Goal: Task Accomplishment & Management: Manage account settings

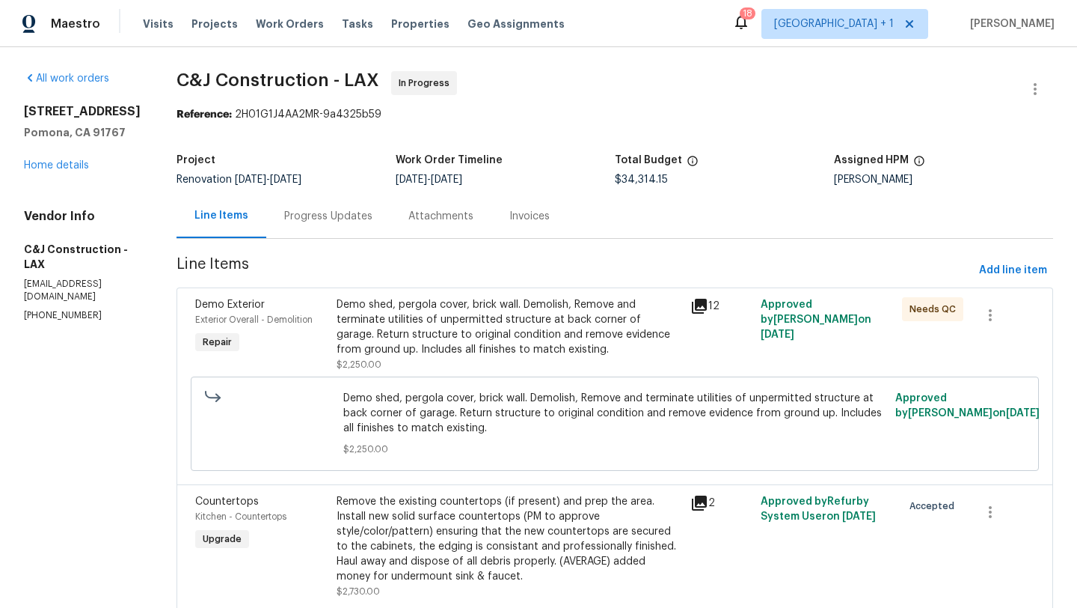
click at [57, 156] on div "[STREET_ADDRESS] Home details" at bounding box center [82, 138] width 117 height 69
click at [55, 162] on link "Home details" at bounding box center [56, 165] width 65 height 10
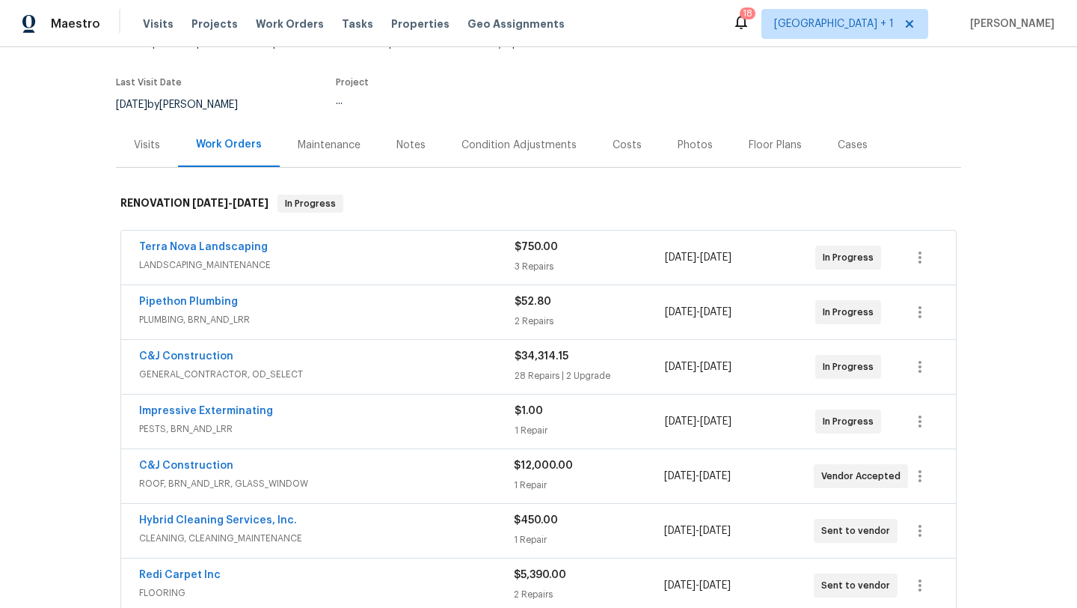
scroll to position [104, 0]
click at [347, 251] on div "Terra Nova Landscaping" at bounding box center [327, 248] width 376 height 18
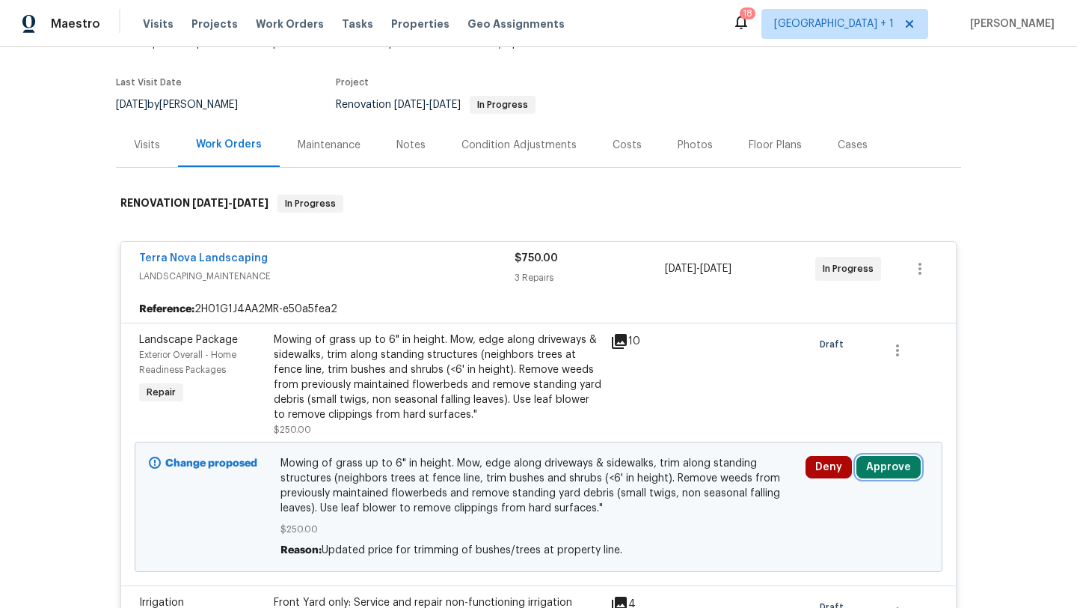
click at [907, 472] on button "Approve" at bounding box center [889, 467] width 64 height 22
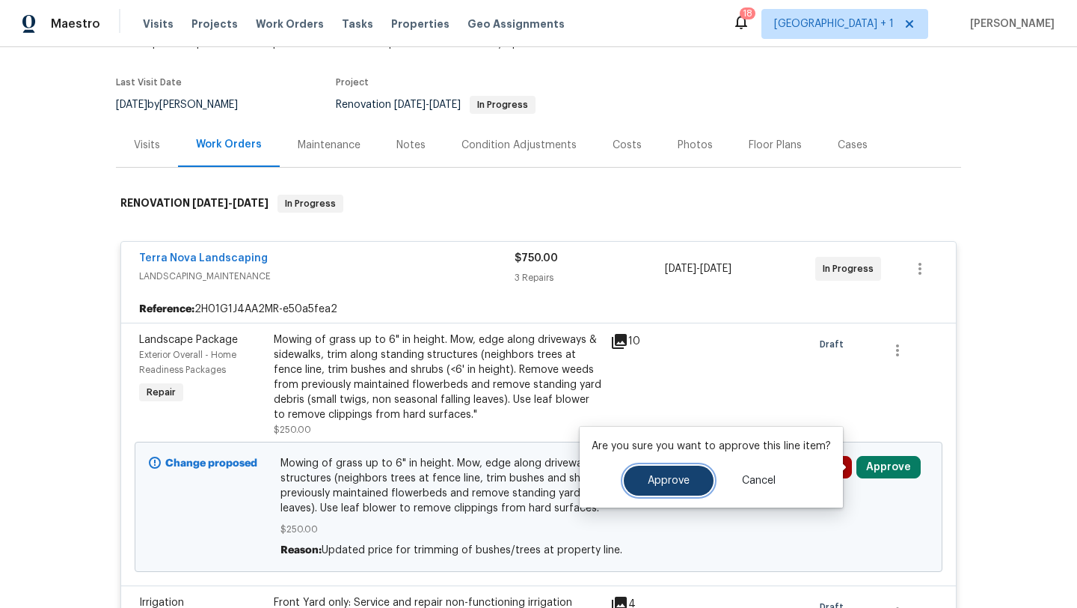
click at [658, 472] on button "Approve" at bounding box center [669, 480] width 90 height 30
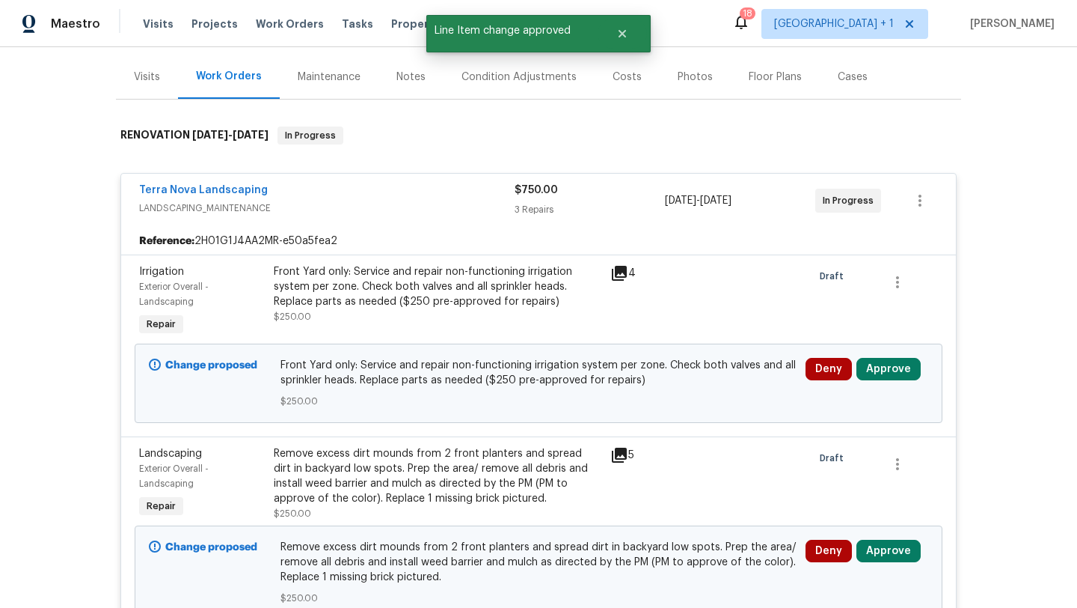
scroll to position [367, 0]
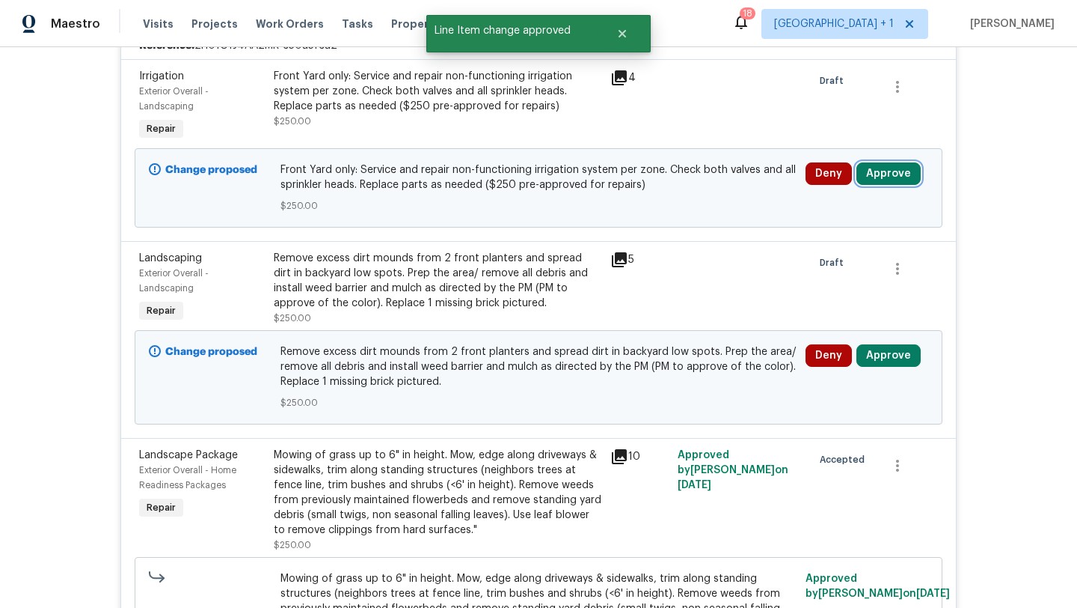
click at [868, 180] on button "Approve" at bounding box center [889, 173] width 64 height 22
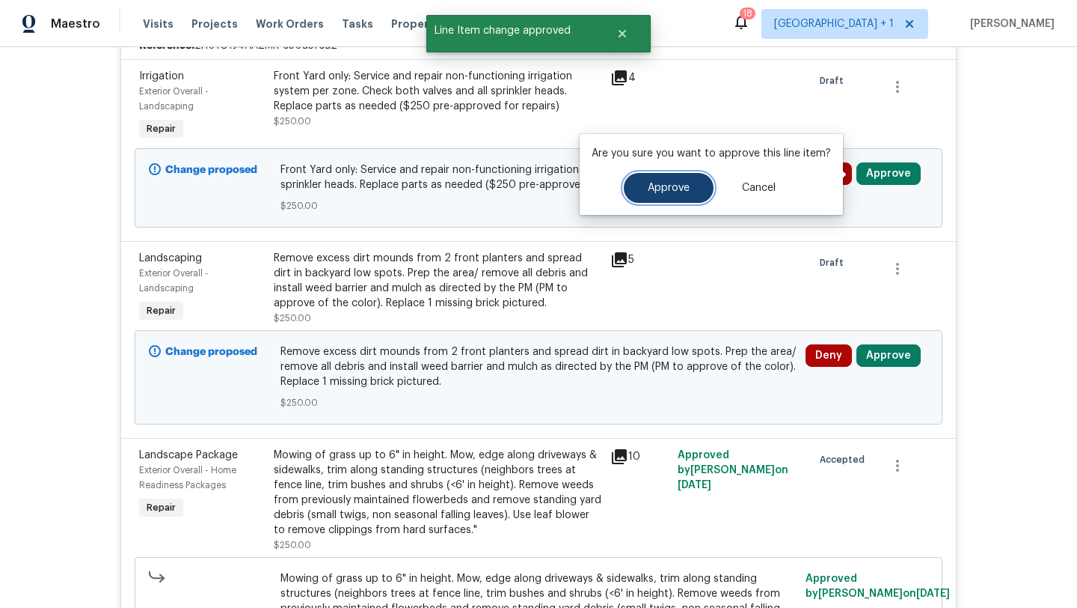
click at [633, 177] on button "Approve" at bounding box center [669, 188] width 90 height 30
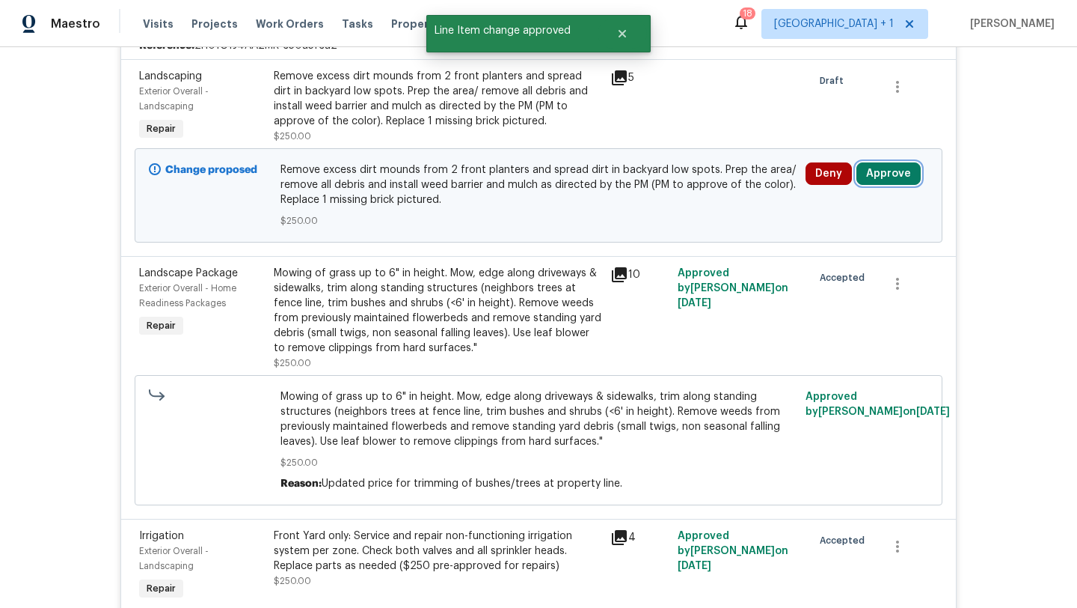
click at [882, 171] on button "Approve" at bounding box center [889, 173] width 64 height 22
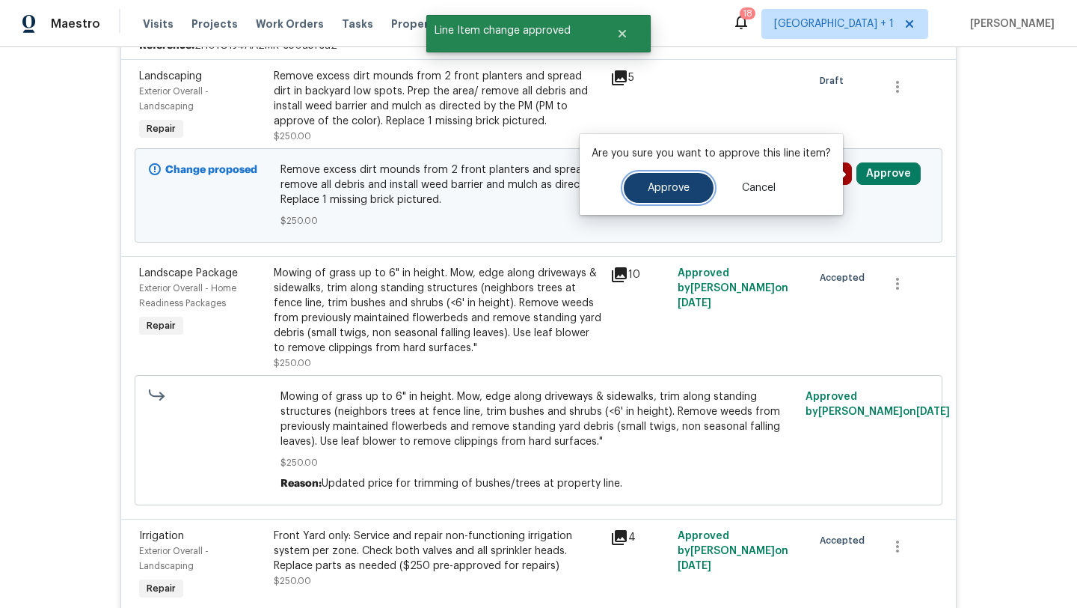
click at [654, 177] on button "Approve" at bounding box center [669, 188] width 90 height 30
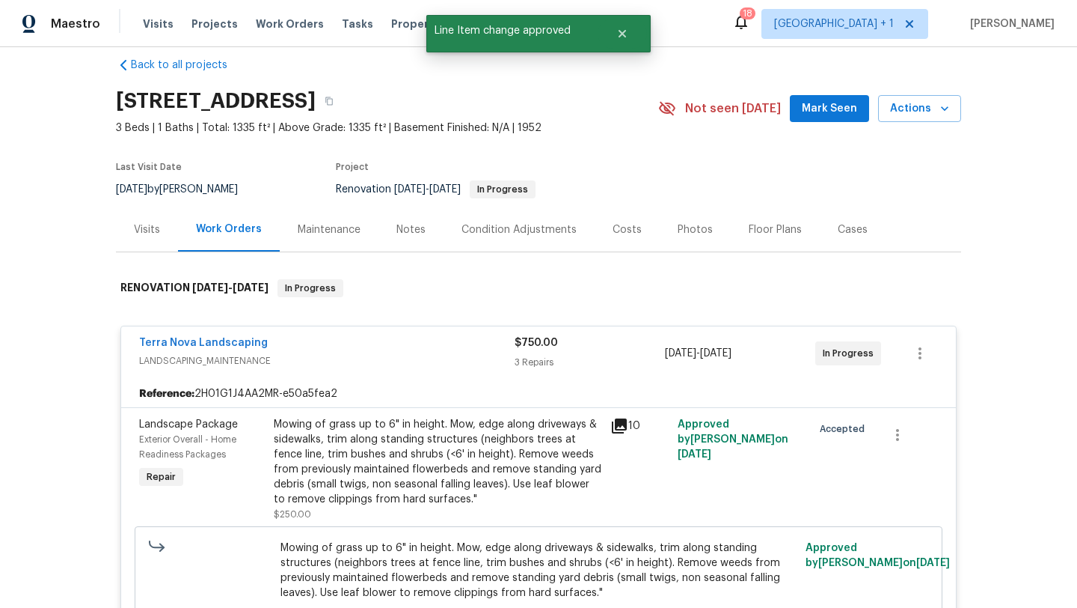
scroll to position [0, 0]
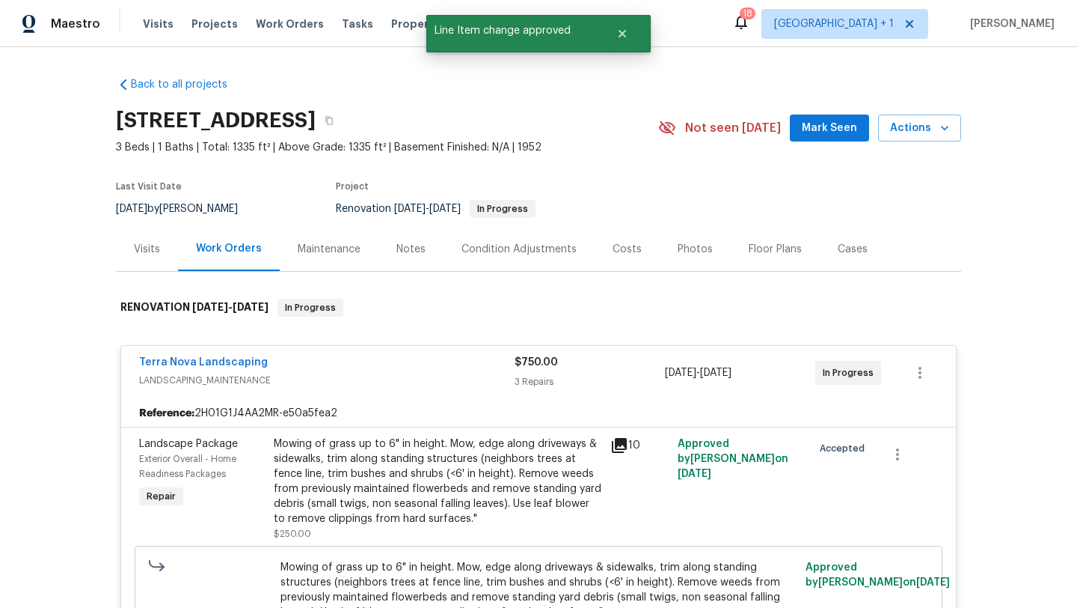
drag, startPoint x: 284, startPoint y: 389, endPoint x: 369, endPoint y: 371, distance: 86.4
click at [294, 382] on div "Terra Nova Landscaping LANDSCAPING_MAINTENANCE" at bounding box center [327, 373] width 376 height 36
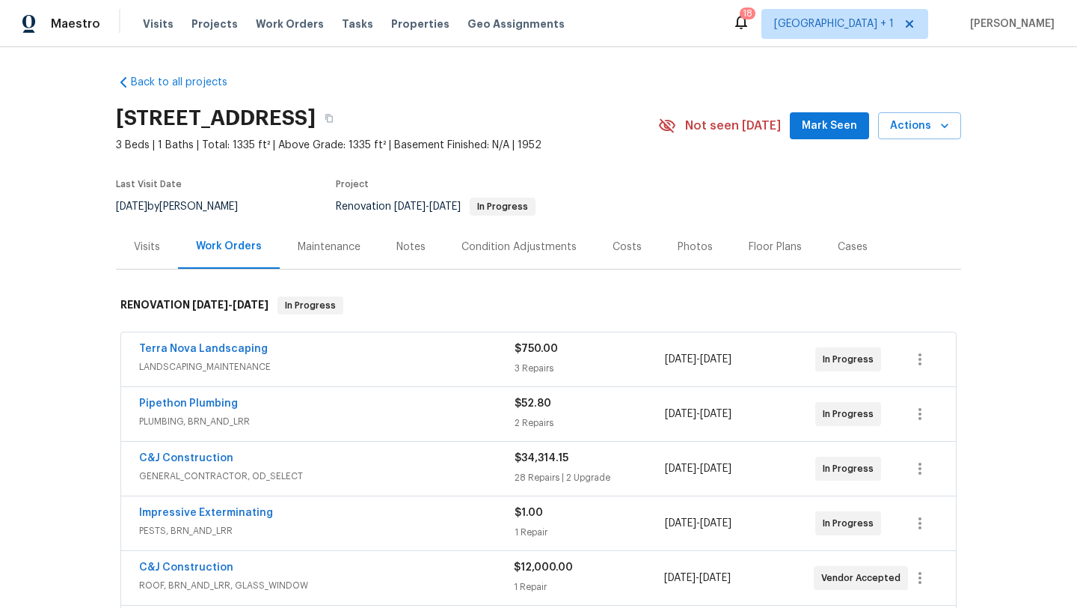
scroll to position [7, 0]
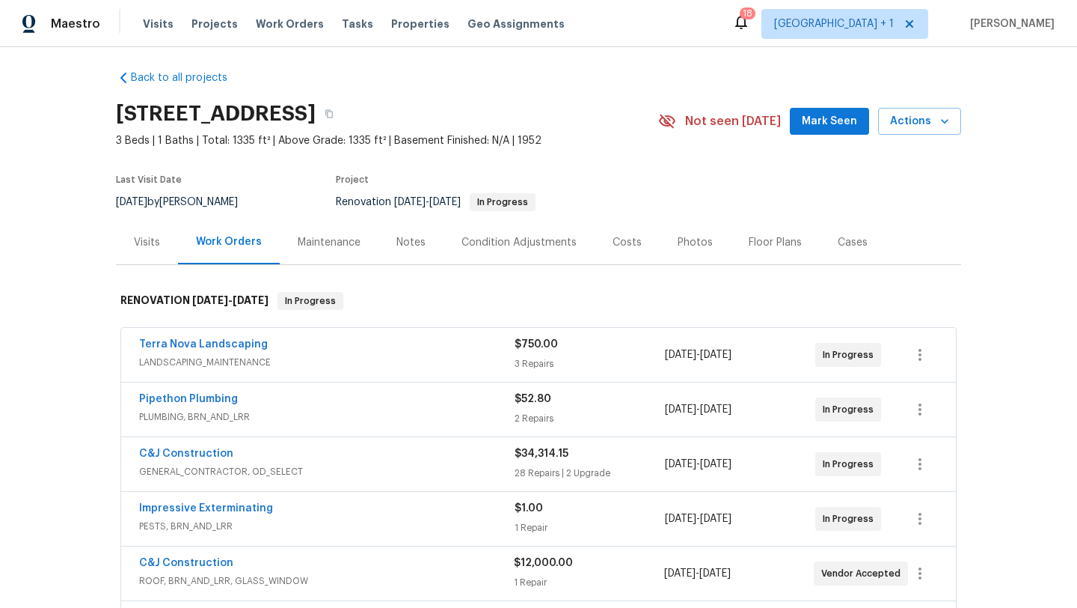
click at [341, 407] on div "Pipethon Plumbing" at bounding box center [327, 400] width 376 height 18
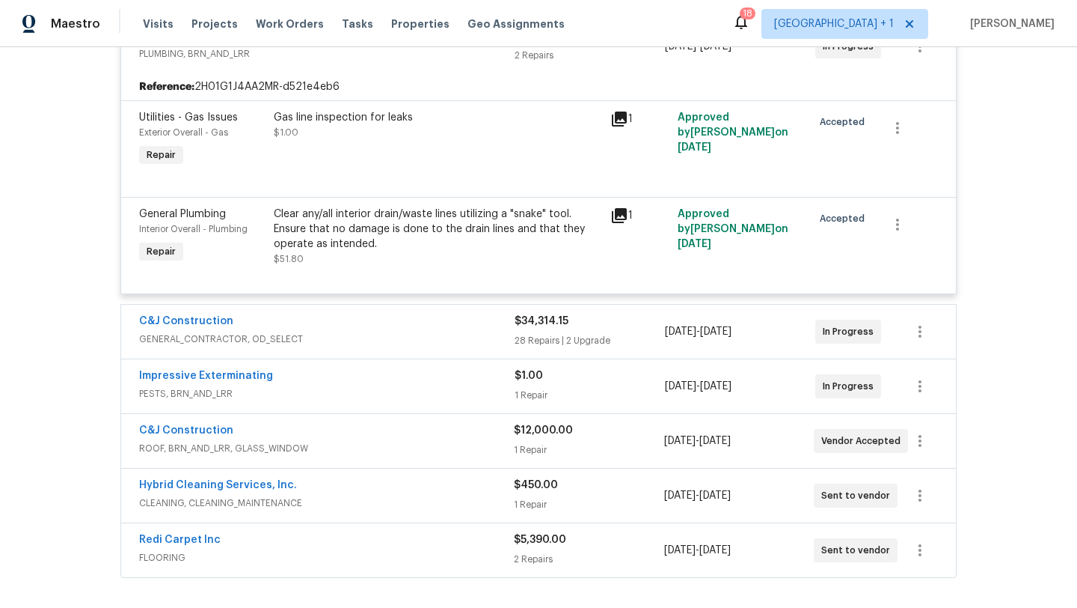
scroll to position [306, 0]
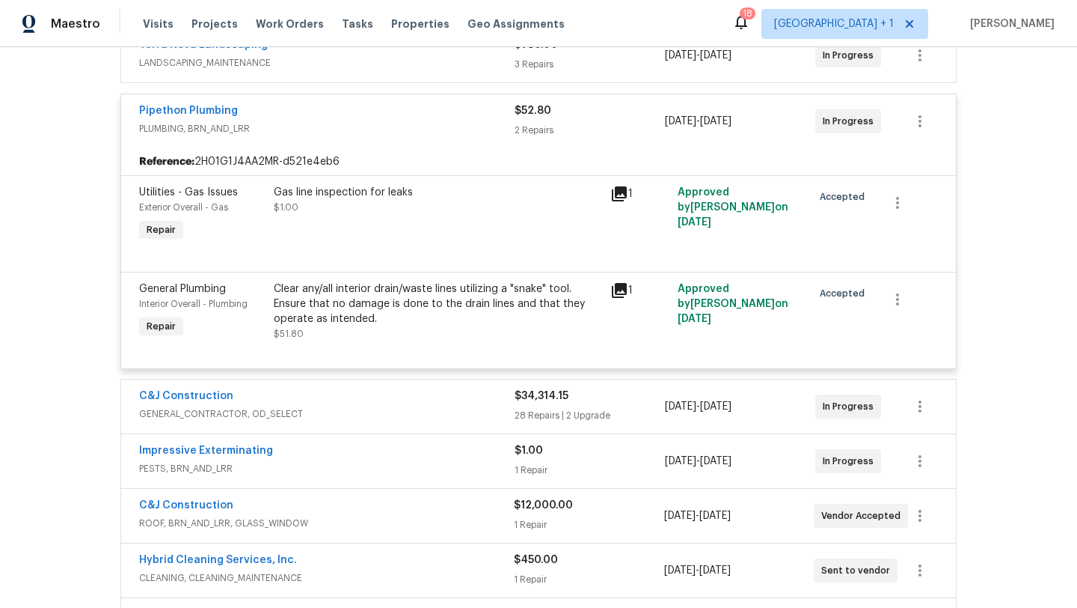
click at [373, 133] on span "PLUMBING, BRN_AND_LRR" at bounding box center [327, 128] width 376 height 15
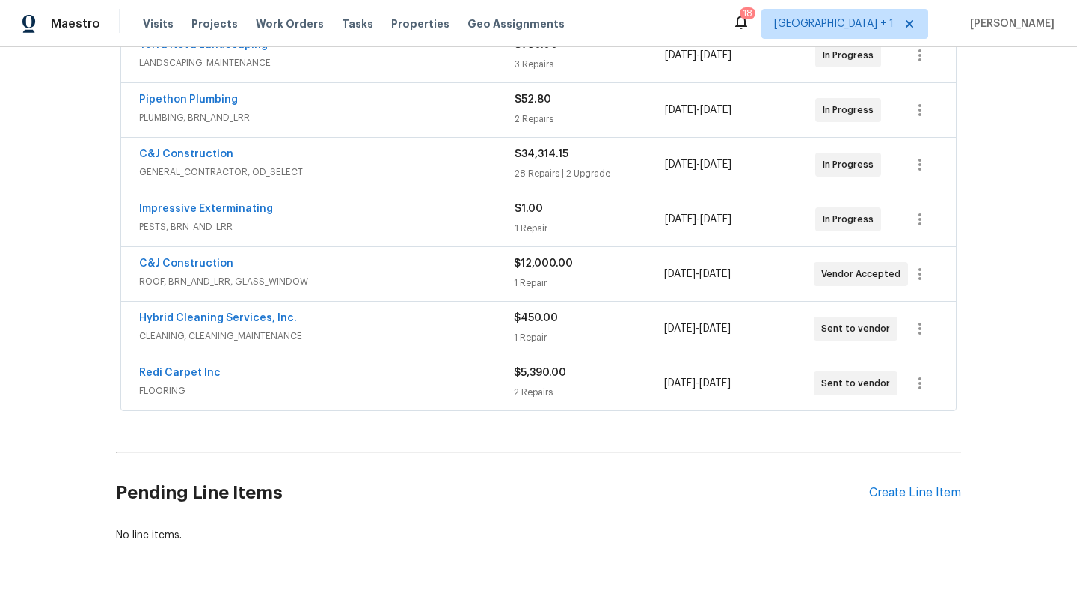
click at [405, 132] on div "Pipethon Plumbing PLUMBING, BRN_AND_LRR $52.80 2 Repairs [DATE] - [DATE] In Pro…" at bounding box center [538, 110] width 835 height 54
click at [397, 158] on div "C&J Construction" at bounding box center [327, 156] width 376 height 18
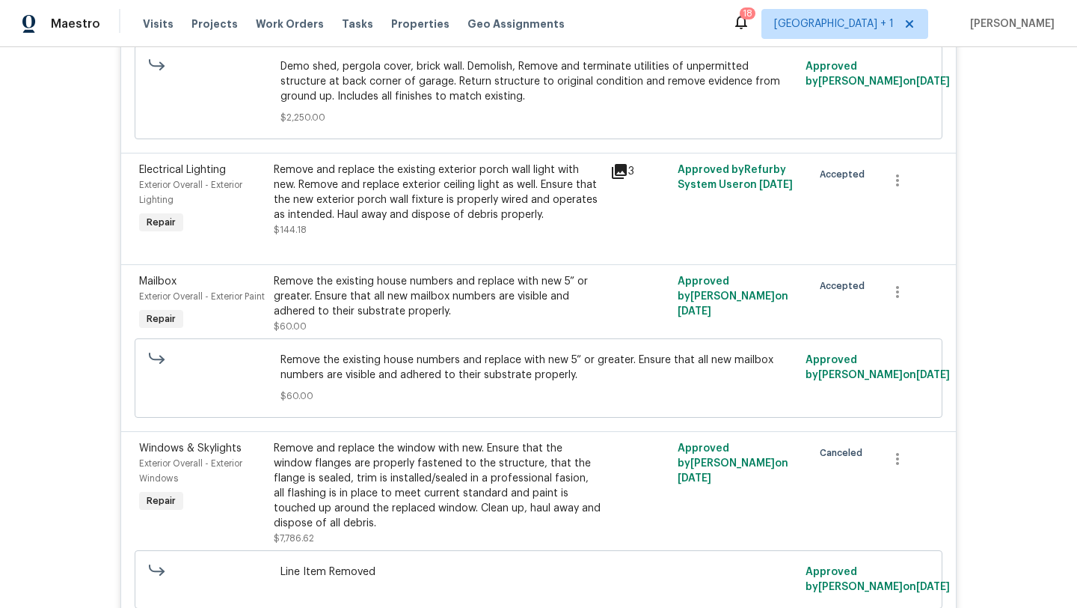
scroll to position [0, 0]
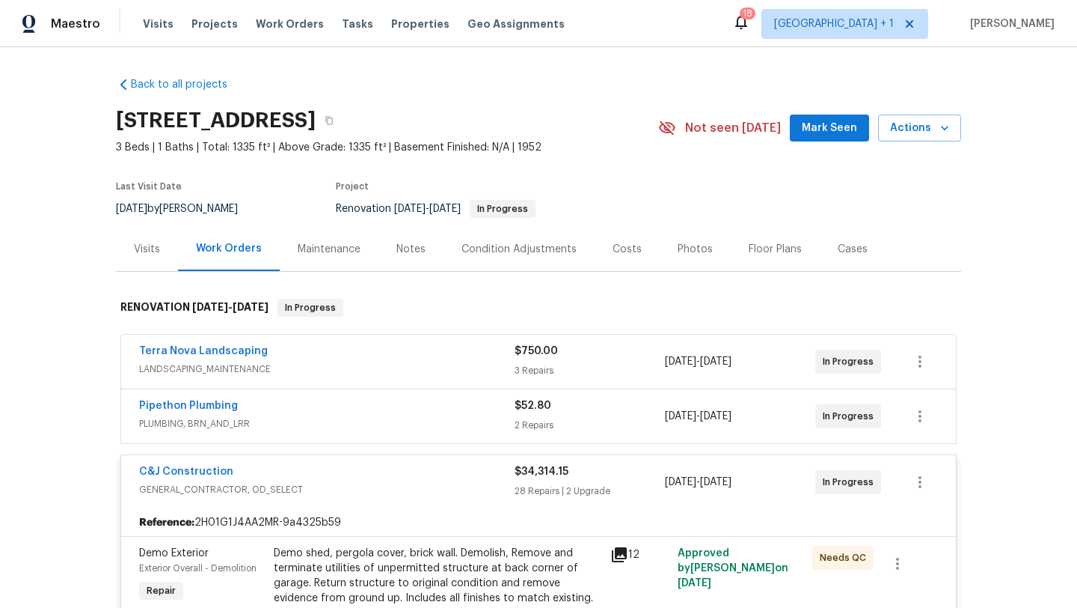
click at [393, 462] on div "C&J Construction GENERAL_CONTRACTOR, OD_SELECT $34,314.15 28 Repairs | 2 Upgrad…" at bounding box center [538, 482] width 835 height 54
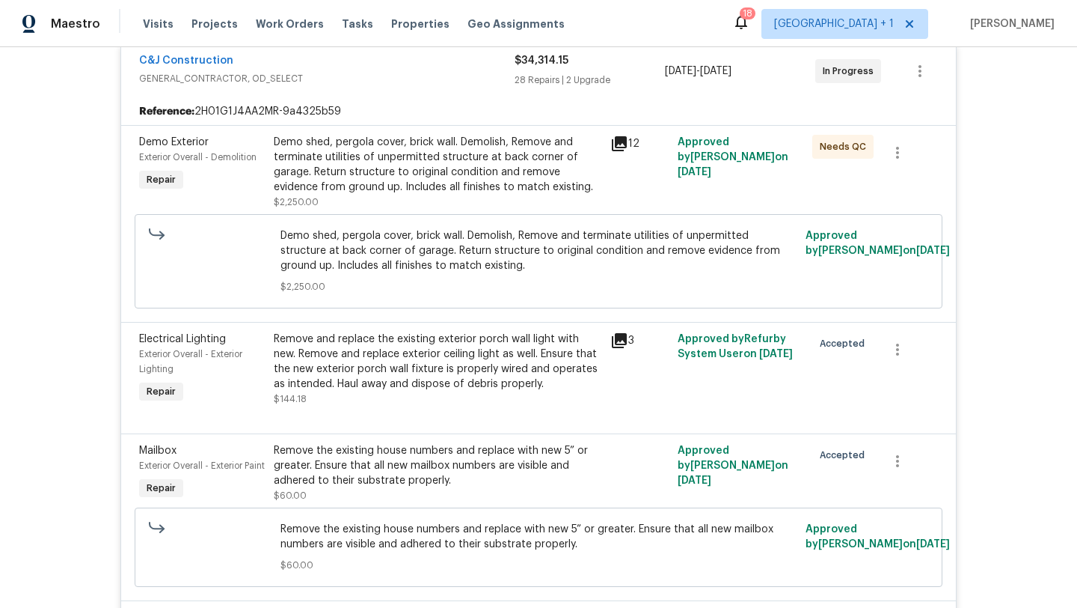
click at [400, 74] on span "GENERAL_CONTRACTOR, OD_SELECT" at bounding box center [327, 78] width 376 height 15
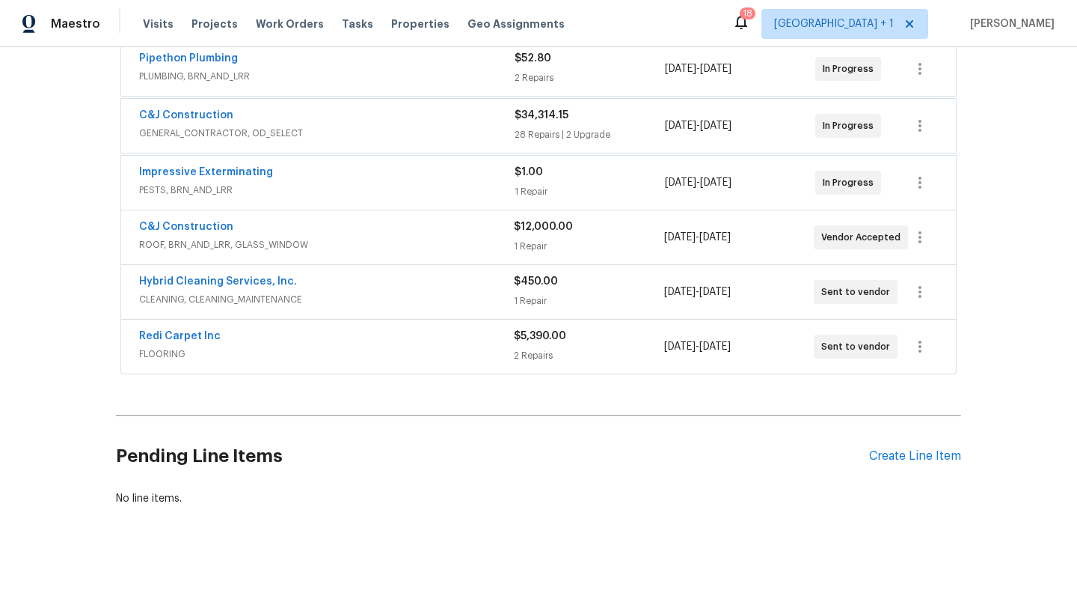
scroll to position [354, 0]
click at [420, 165] on div "Impressive Exterminating" at bounding box center [327, 174] width 376 height 18
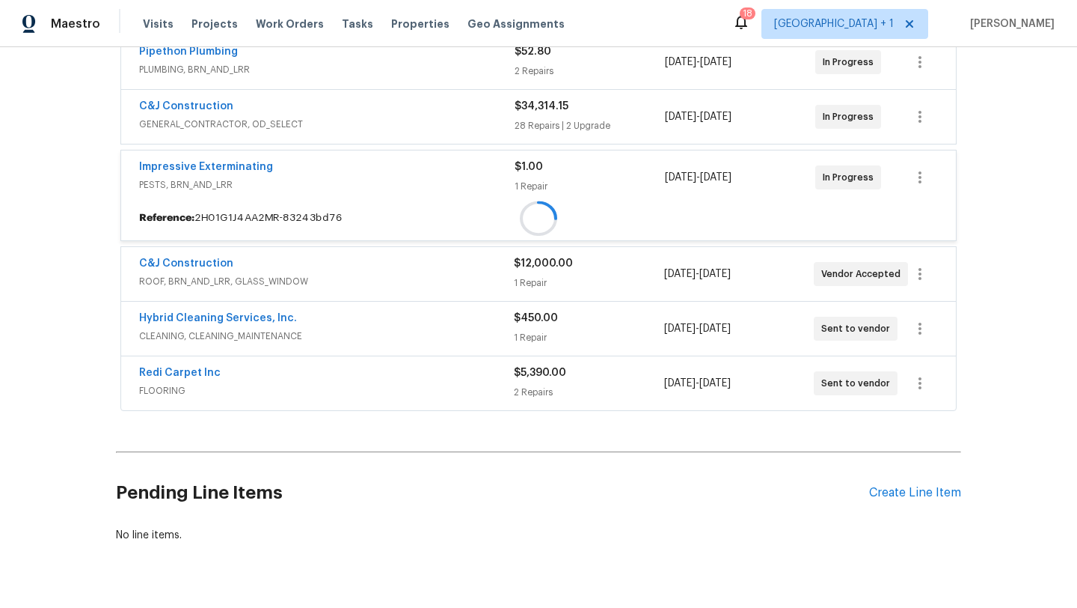
scroll to position [373, 0]
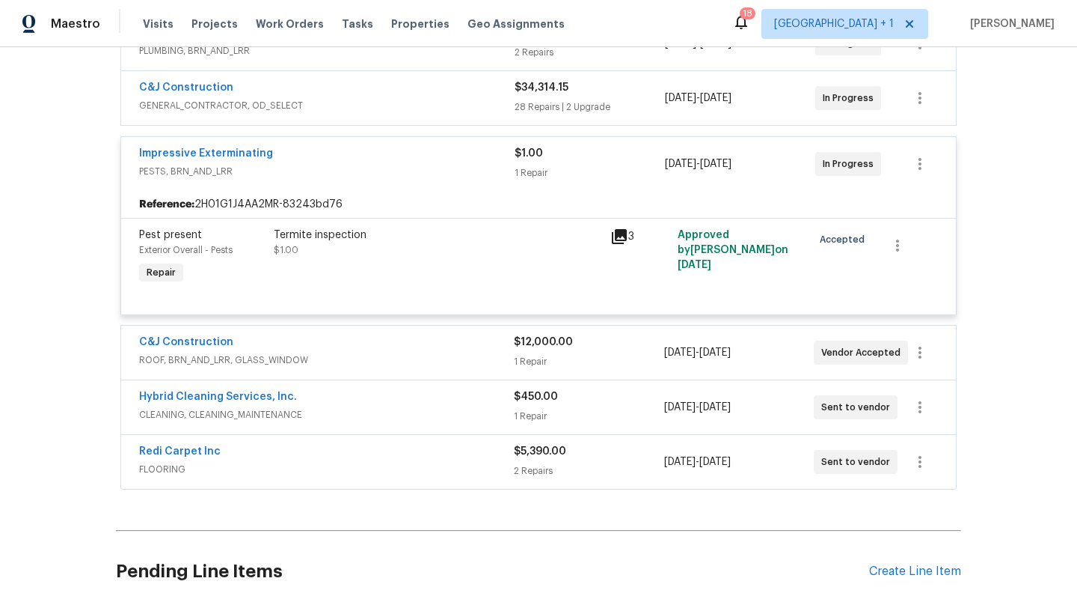
click at [416, 159] on div "Impressive Exterminating" at bounding box center [327, 155] width 376 height 18
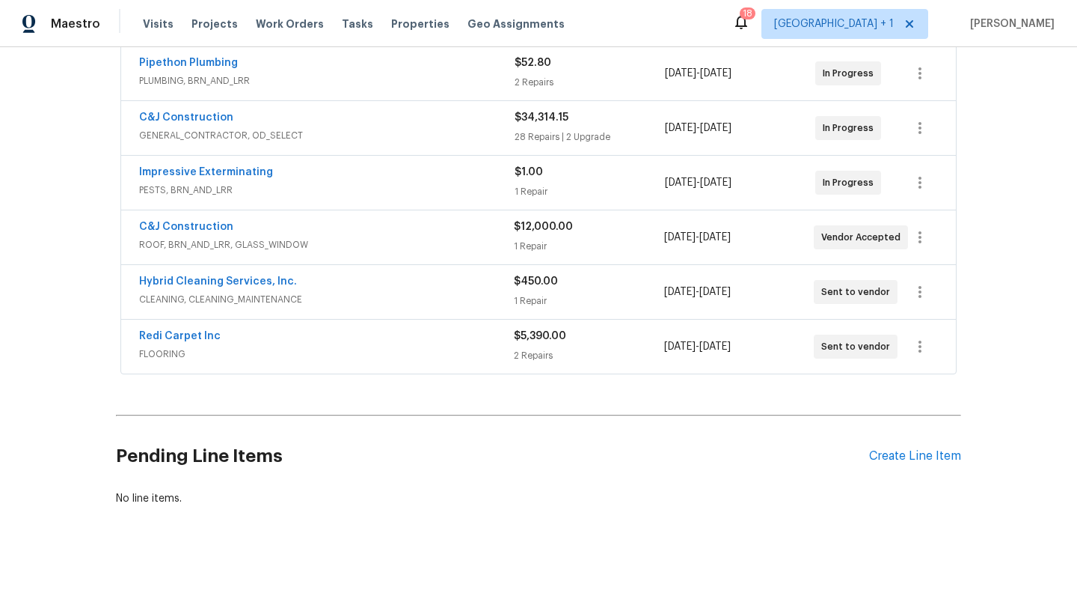
click at [401, 224] on div "C&J Construction" at bounding box center [326, 228] width 375 height 18
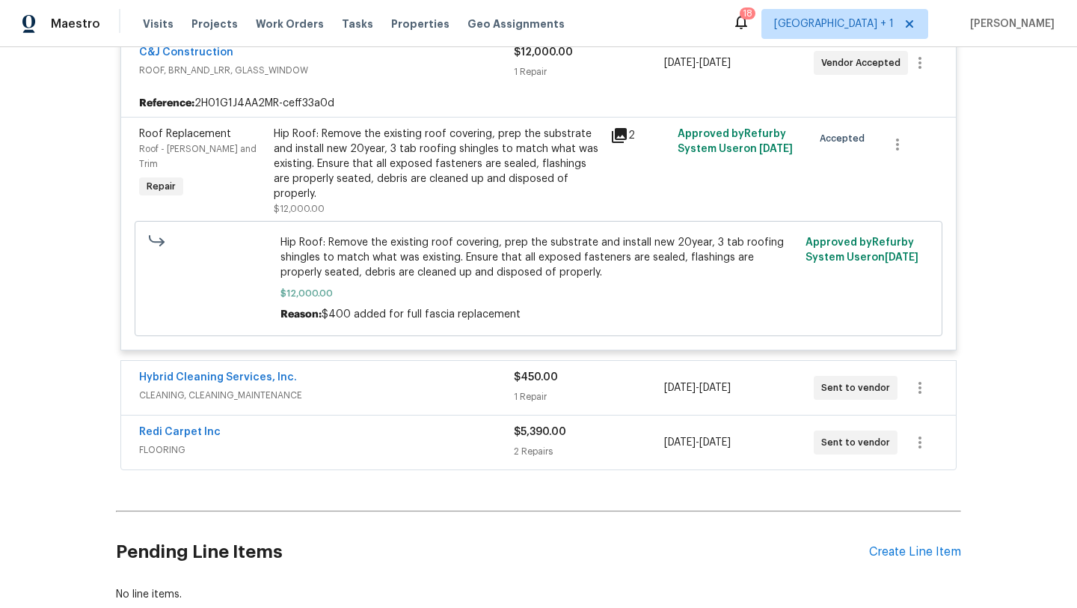
scroll to position [335, 0]
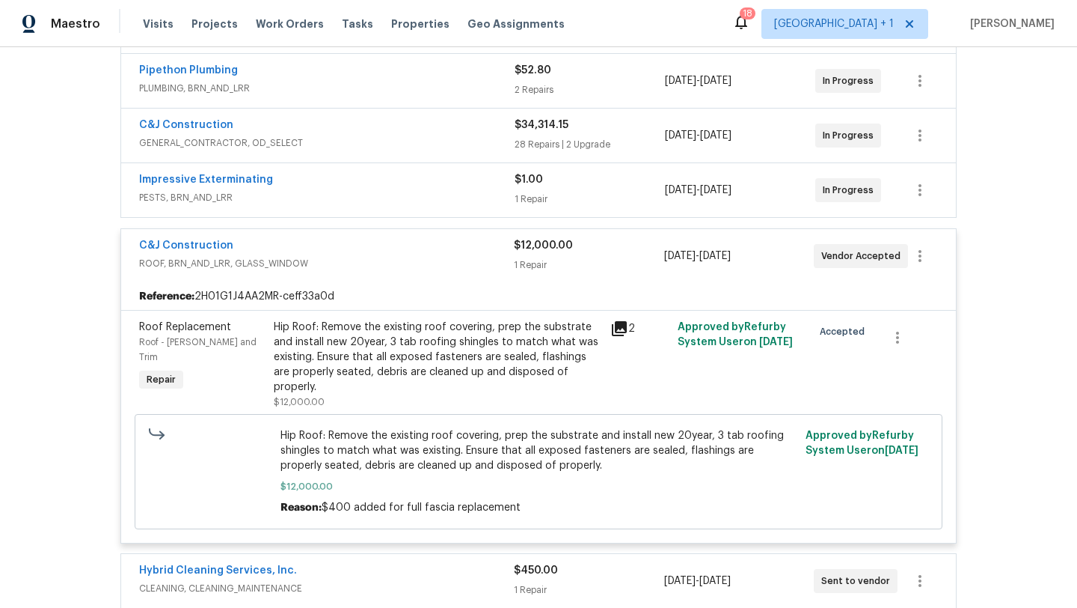
click at [457, 261] on span "ROOF, BRN_AND_LRR, GLASS_WINDOW" at bounding box center [326, 263] width 375 height 15
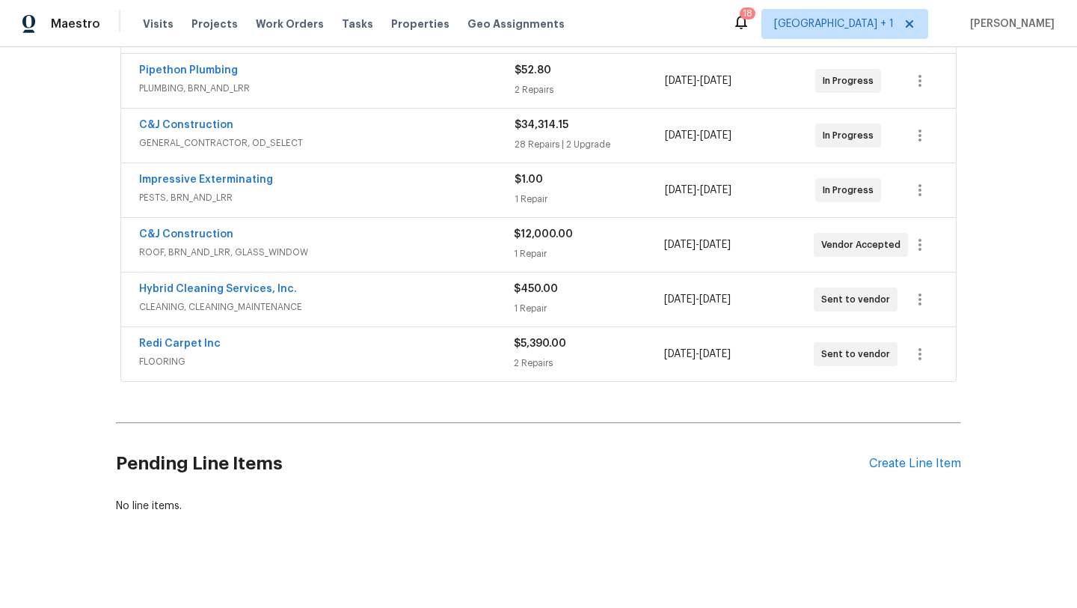
click at [429, 290] on div "Hybrid Cleaning Services, Inc." at bounding box center [326, 290] width 375 height 18
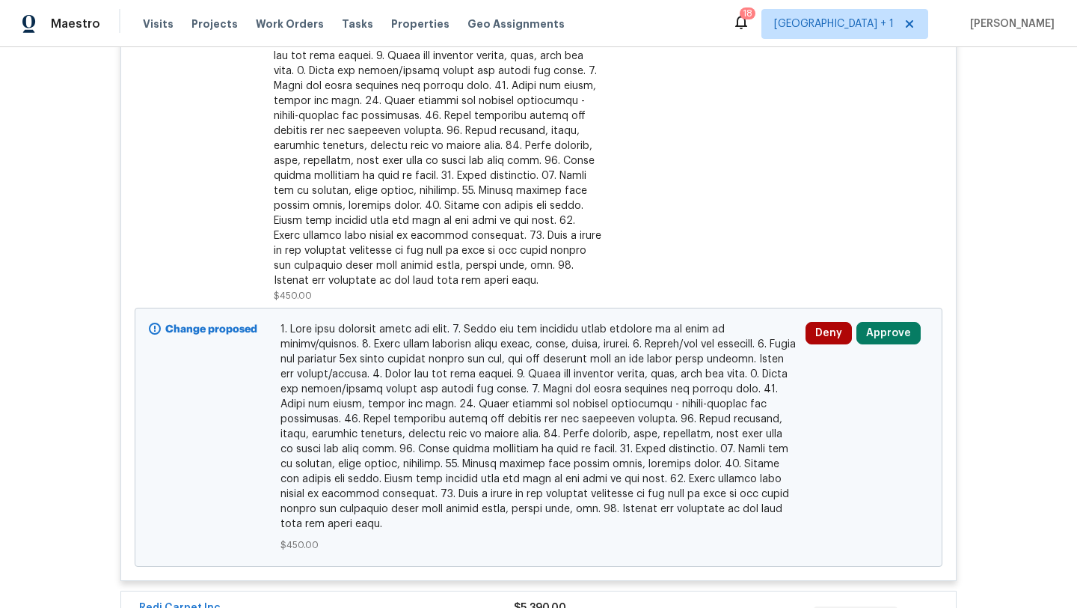
scroll to position [732, 0]
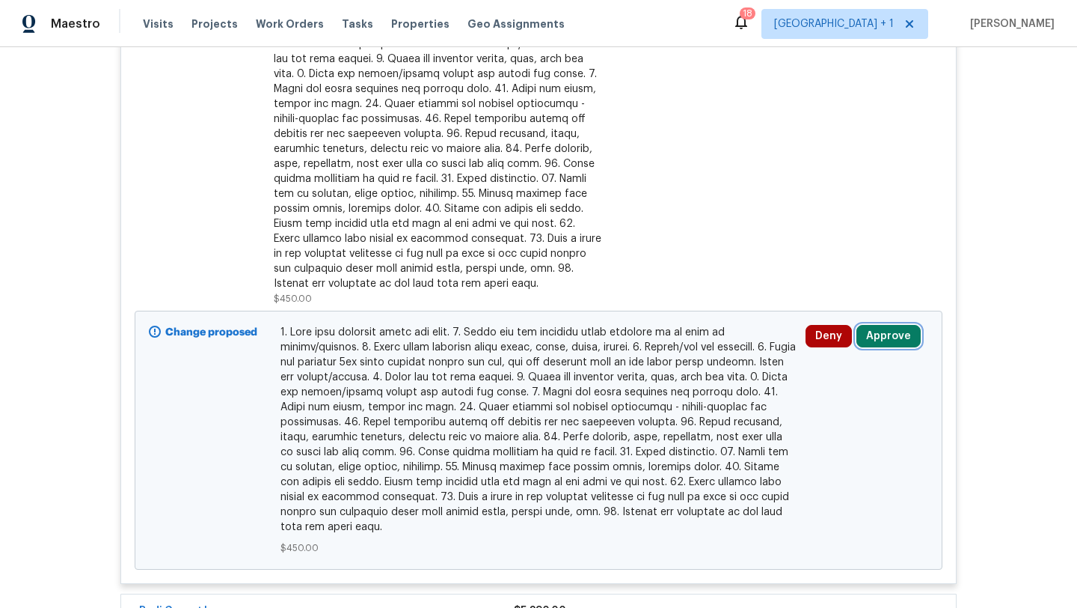
click at [899, 344] on button "Approve" at bounding box center [889, 336] width 64 height 22
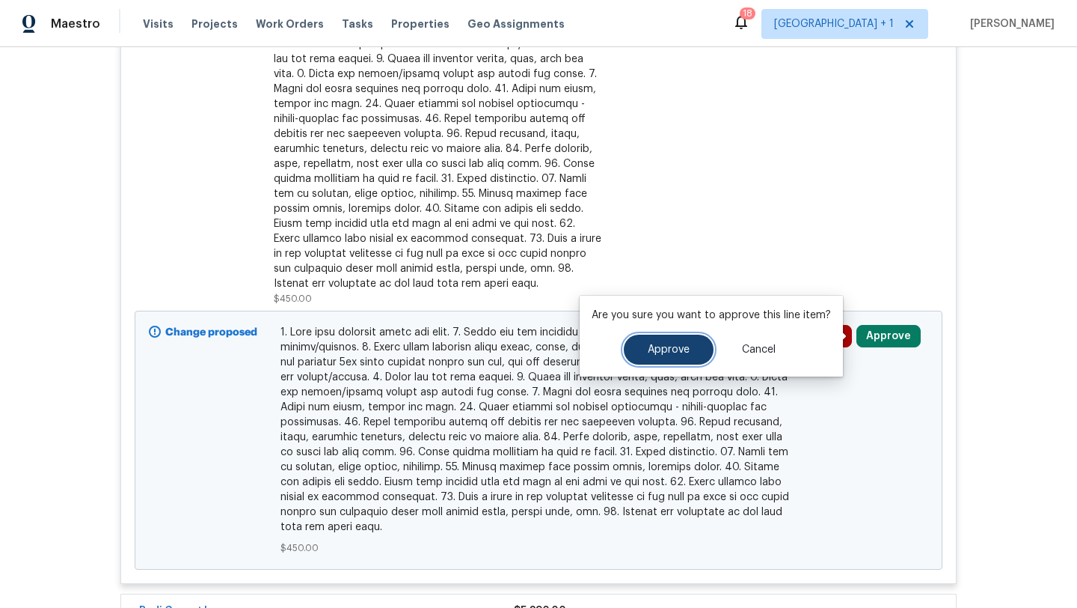
click at [687, 349] on button "Approve" at bounding box center [669, 349] width 90 height 30
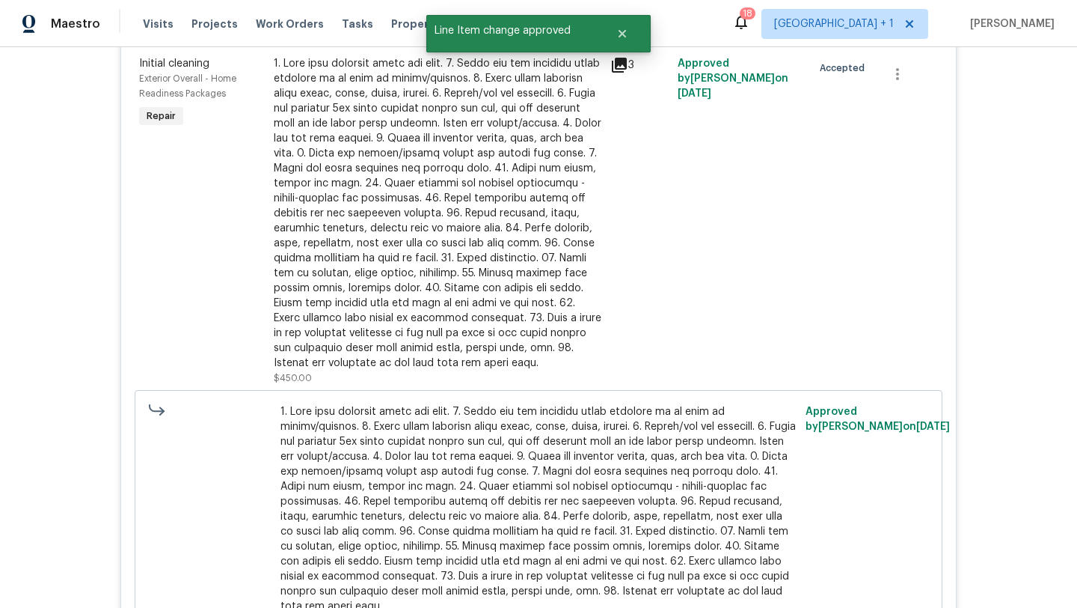
scroll to position [282, 0]
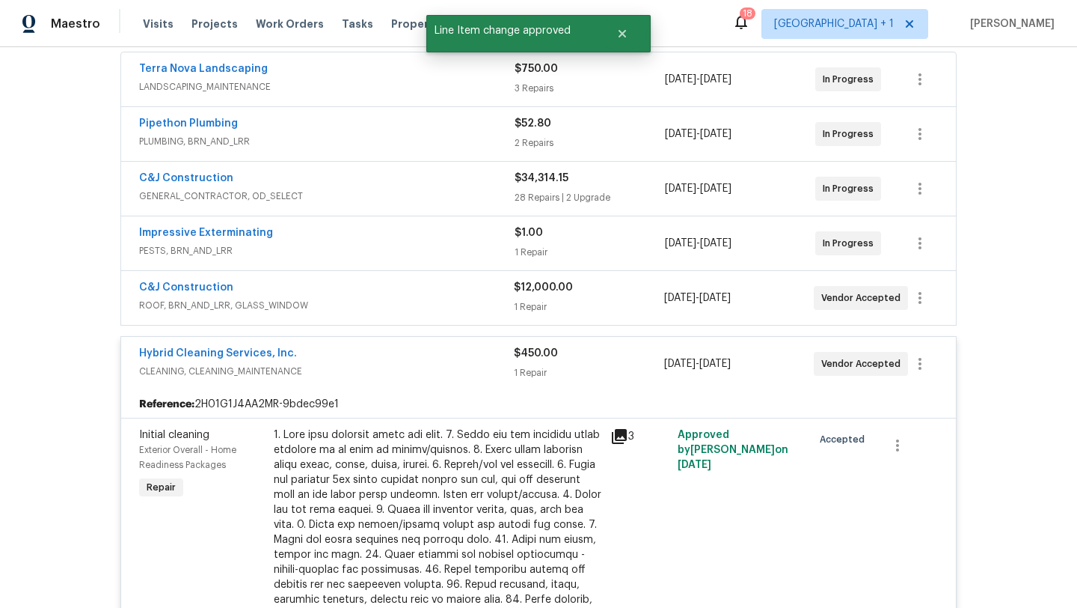
click at [422, 358] on div "Hybrid Cleaning Services, Inc." at bounding box center [326, 355] width 375 height 18
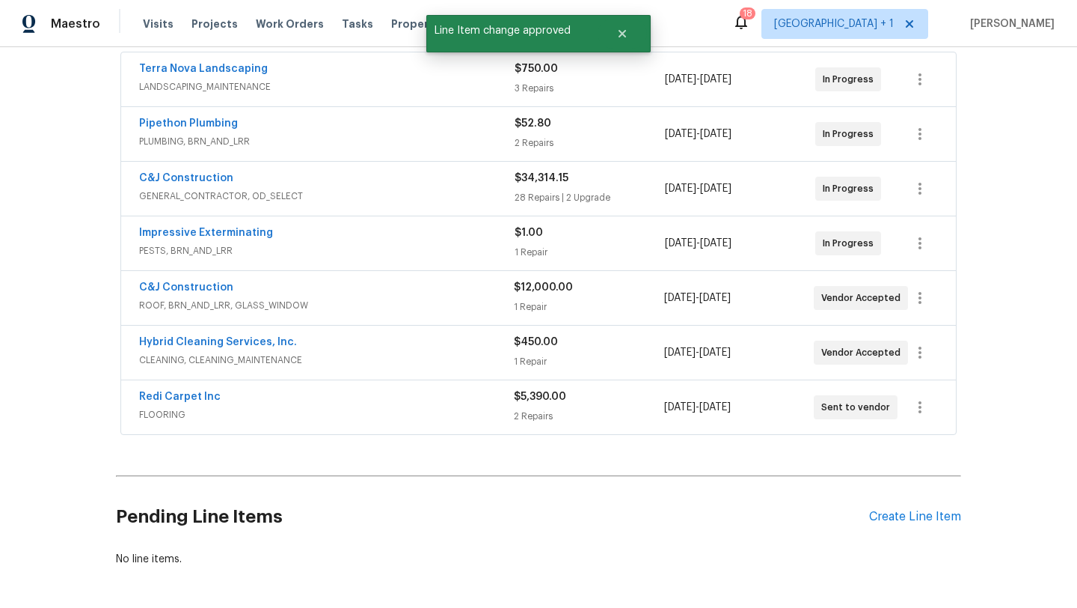
click at [424, 408] on span "FLOORING" at bounding box center [326, 414] width 375 height 15
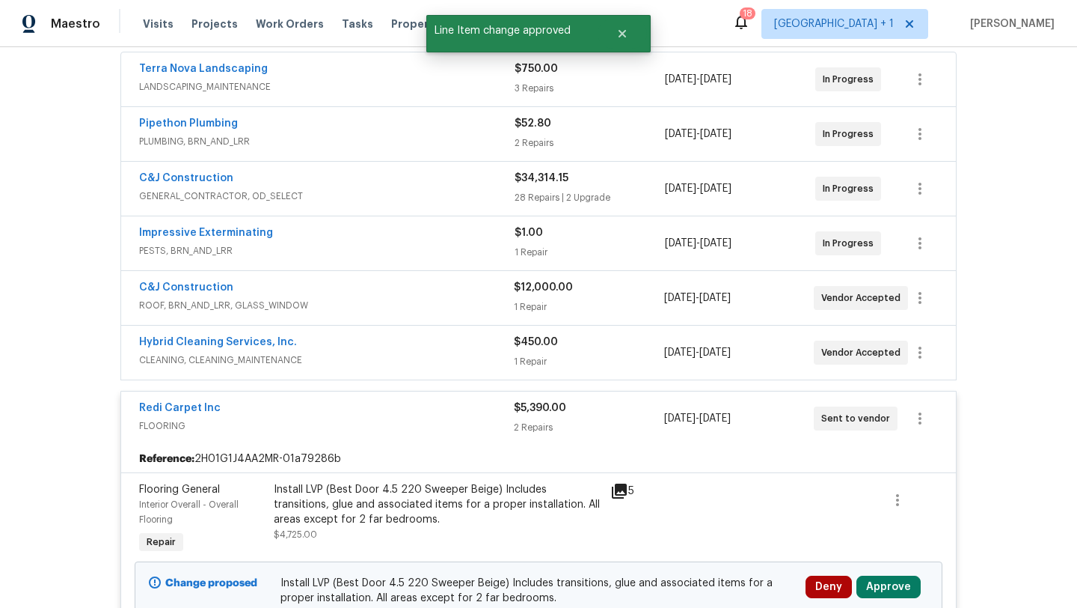
scroll to position [560, 0]
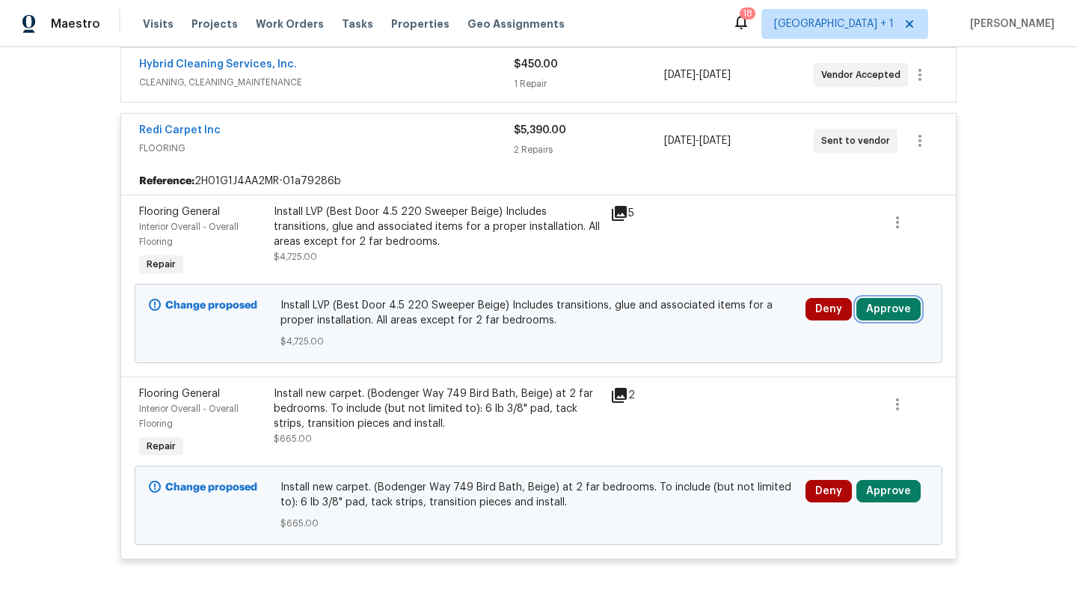
click at [865, 305] on button "Approve" at bounding box center [889, 309] width 64 height 22
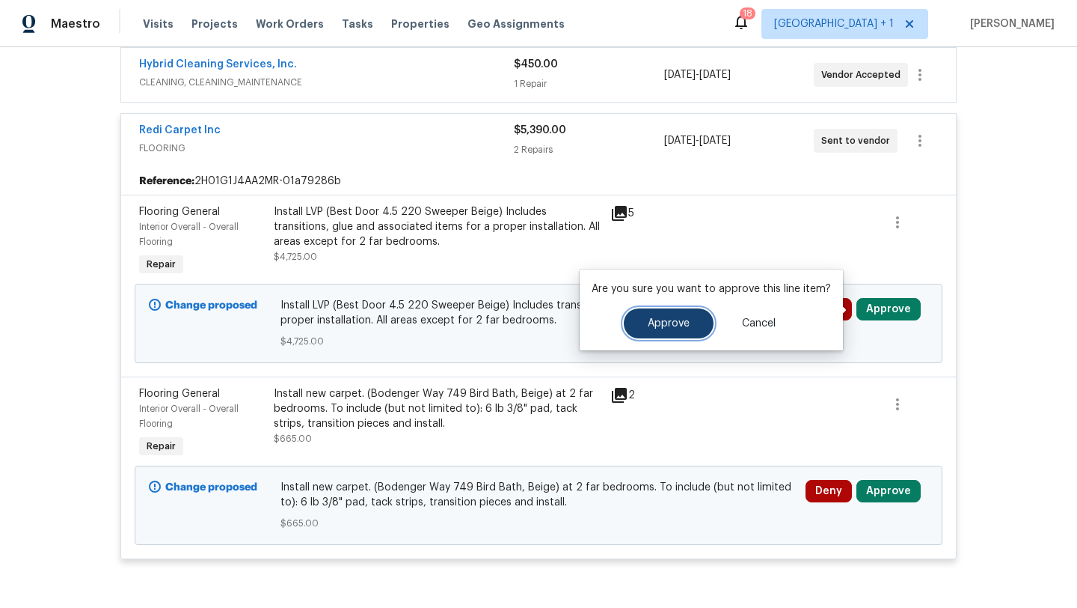
click at [661, 320] on span "Approve" at bounding box center [669, 323] width 42 height 11
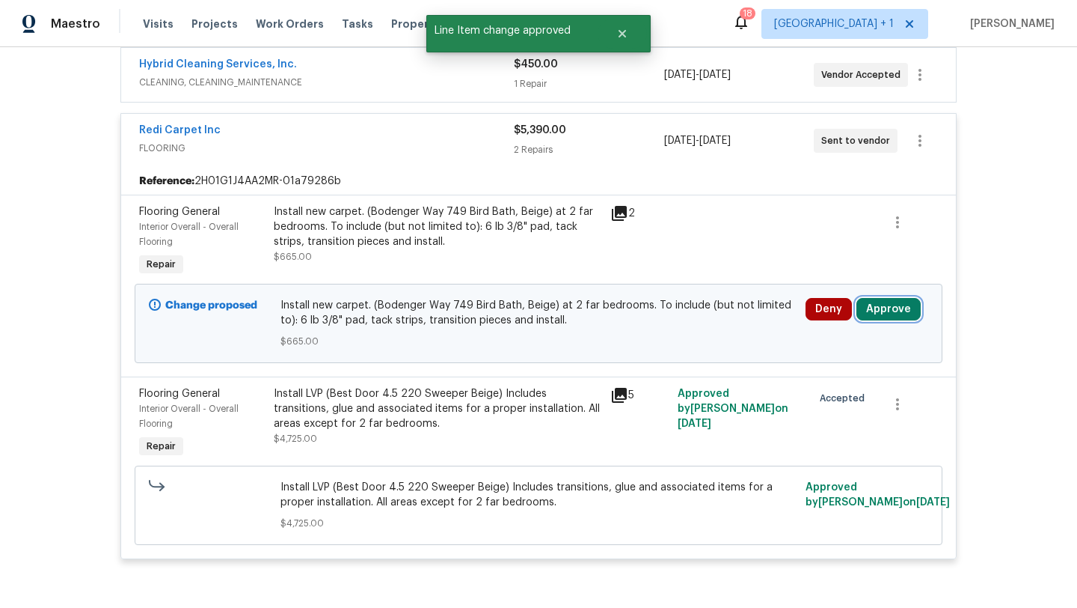
click at [871, 302] on button "Approve" at bounding box center [889, 309] width 64 height 22
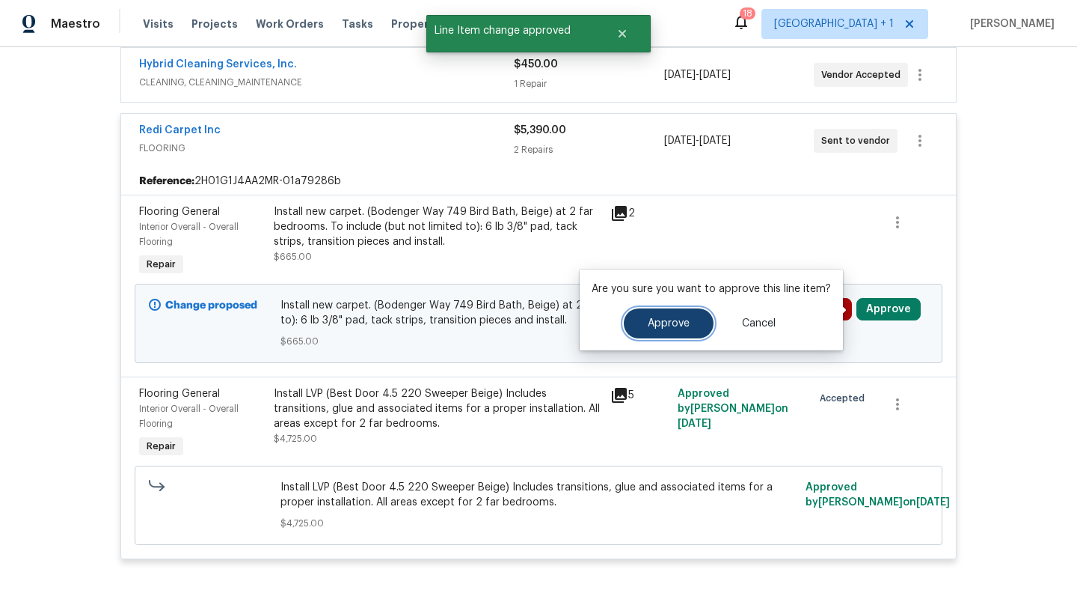
click at [700, 327] on button "Approve" at bounding box center [669, 323] width 90 height 30
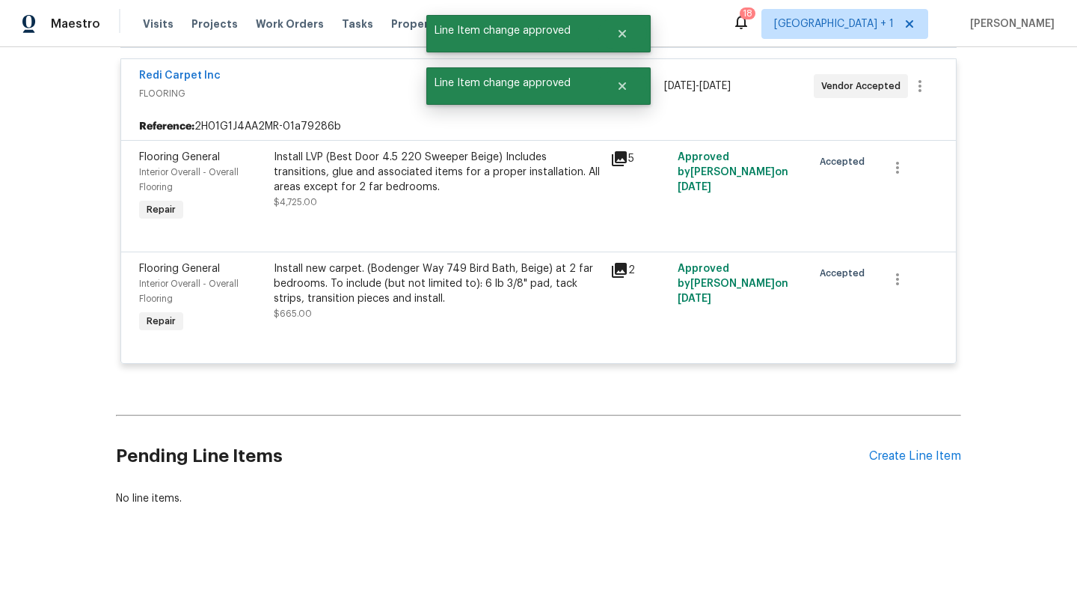
scroll to position [627, 0]
